Goal: Check status

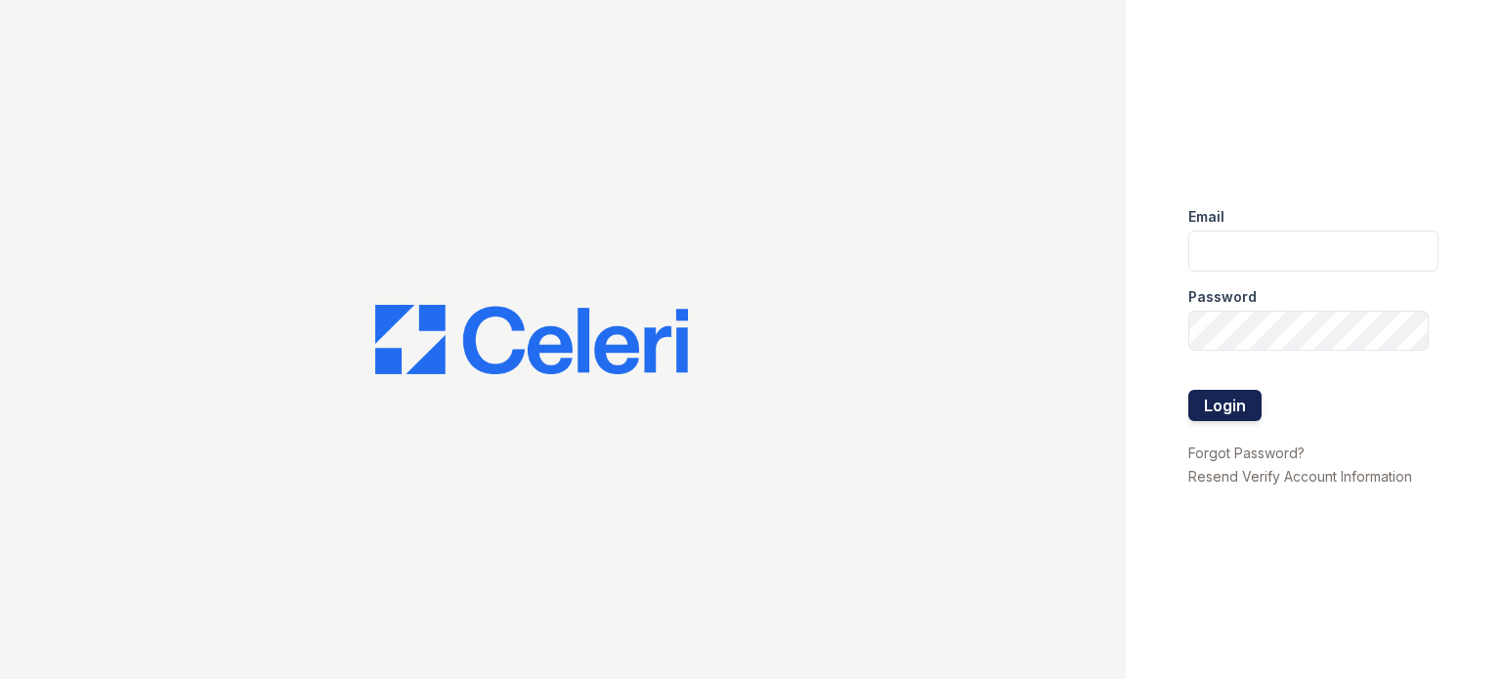
type input "avalon.pm@cafmanagement.com"
click at [1229, 397] on button "Login" at bounding box center [1224, 405] width 73 height 31
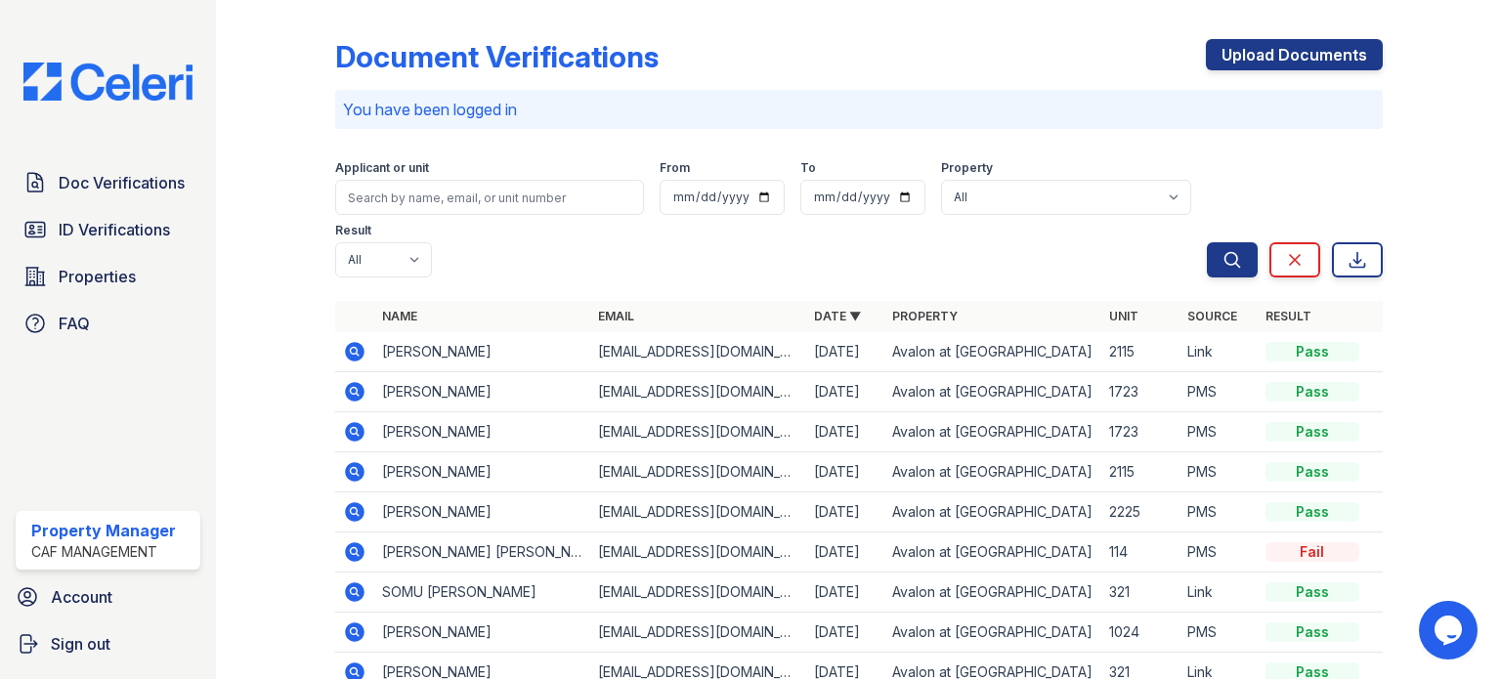
scroll to position [98, 0]
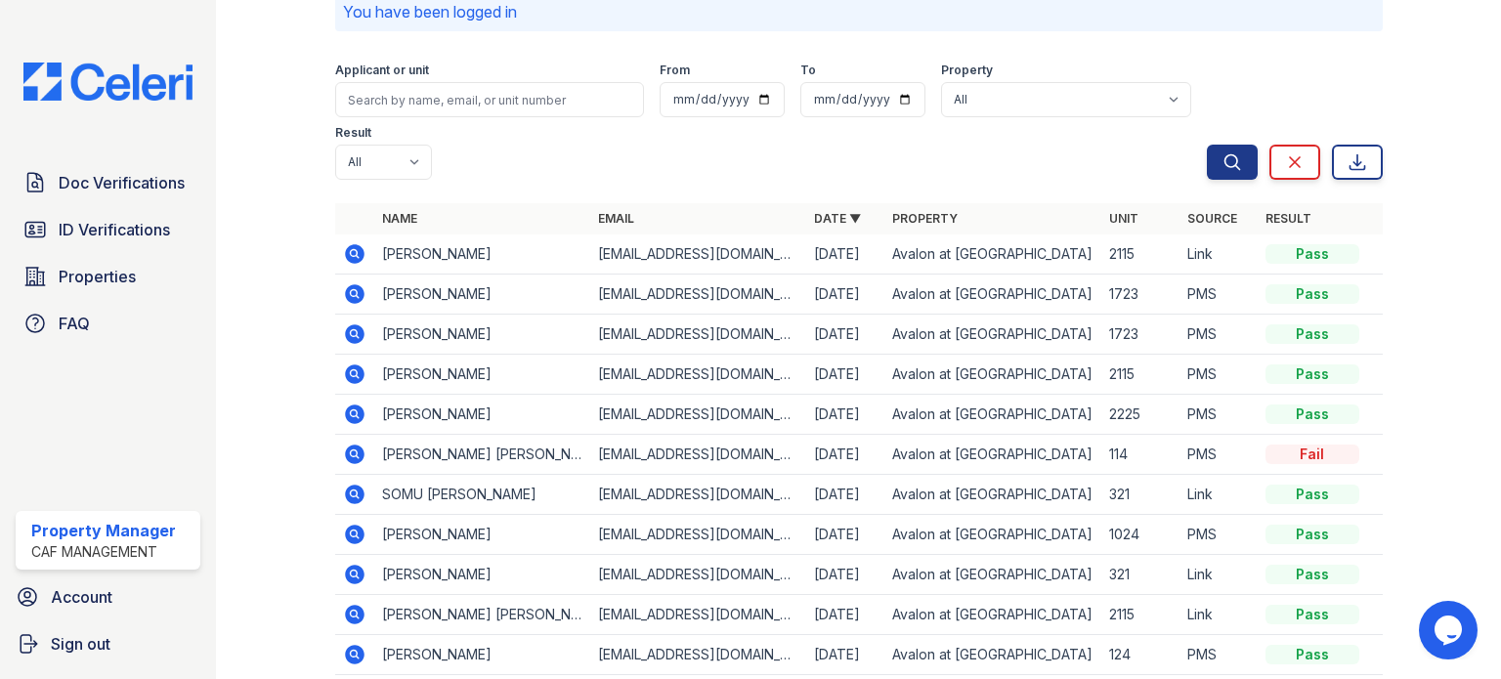
click at [346, 443] on icon at bounding box center [354, 454] width 23 height 23
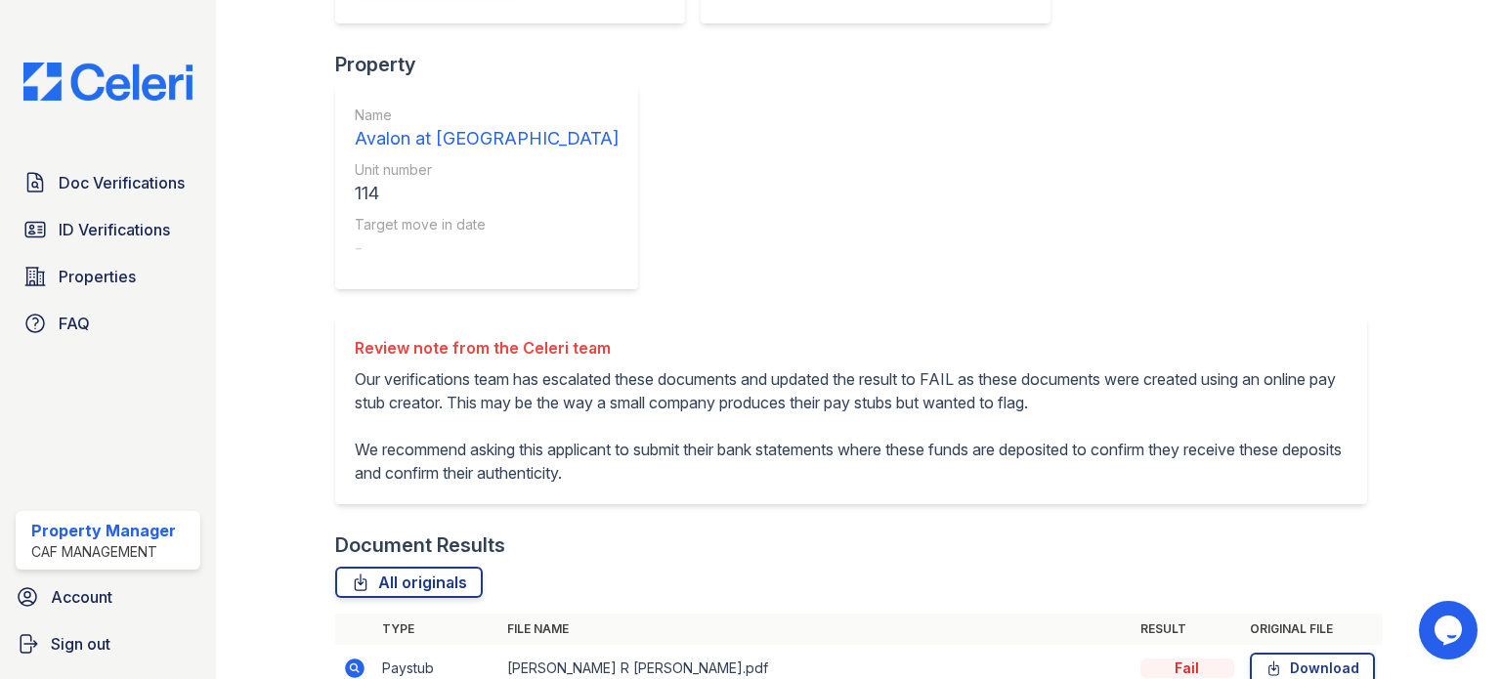
scroll to position [235, 0]
